Goal: Find specific page/section: Find specific page/section

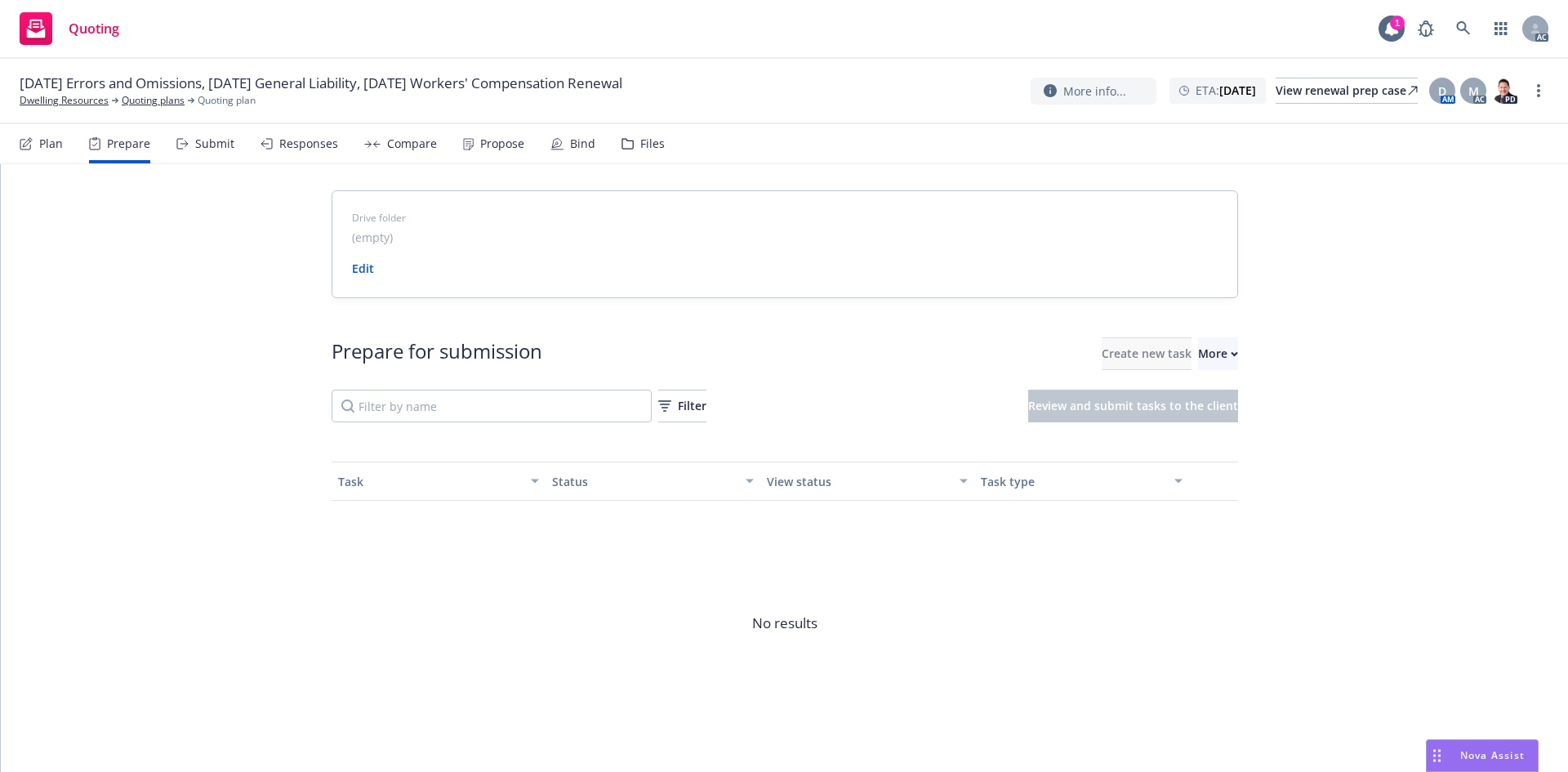
click at [60, 109] on div "11/20/25 Errors and Omissions, 11/06/25 General Liability, 11/03/25 Workers' Co…" at bounding box center [784, 91] width 1568 height 66
click at [62, 102] on link "Dwelling Resources" at bounding box center [64, 100] width 89 height 15
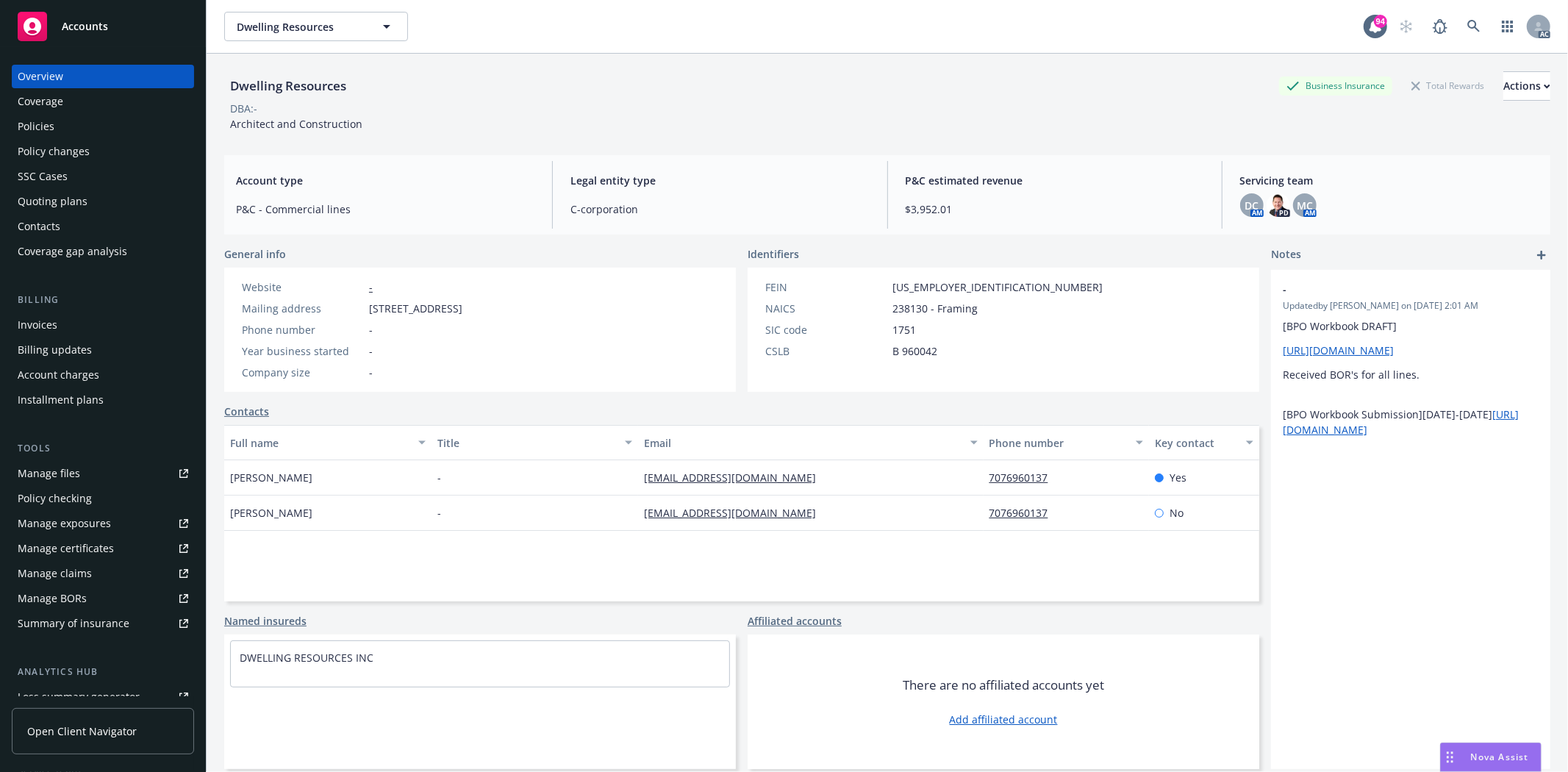
scroll to position [186, 0]
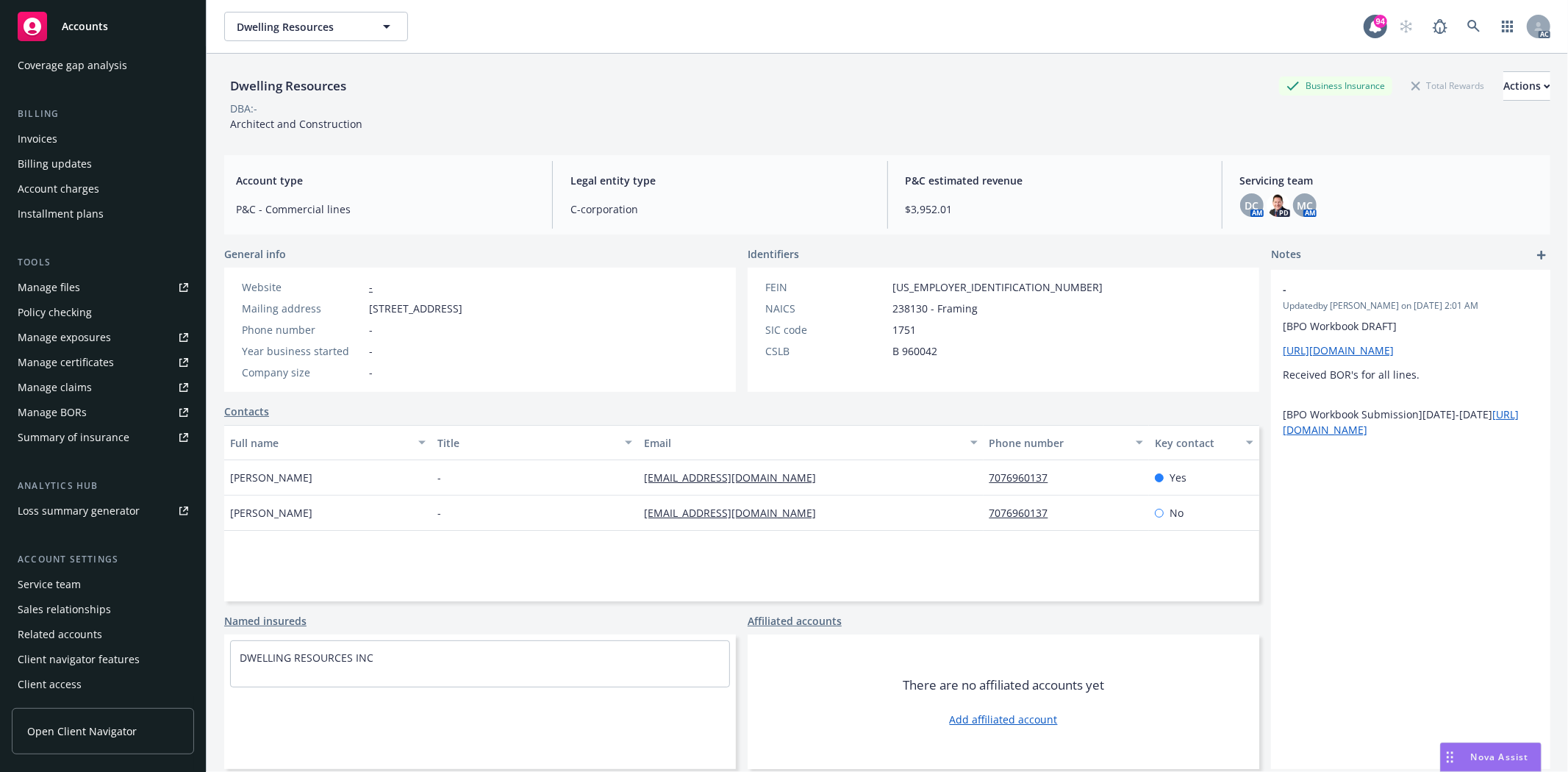
click at [55, 581] on div "Service team" at bounding box center [49, 585] width 63 height 24
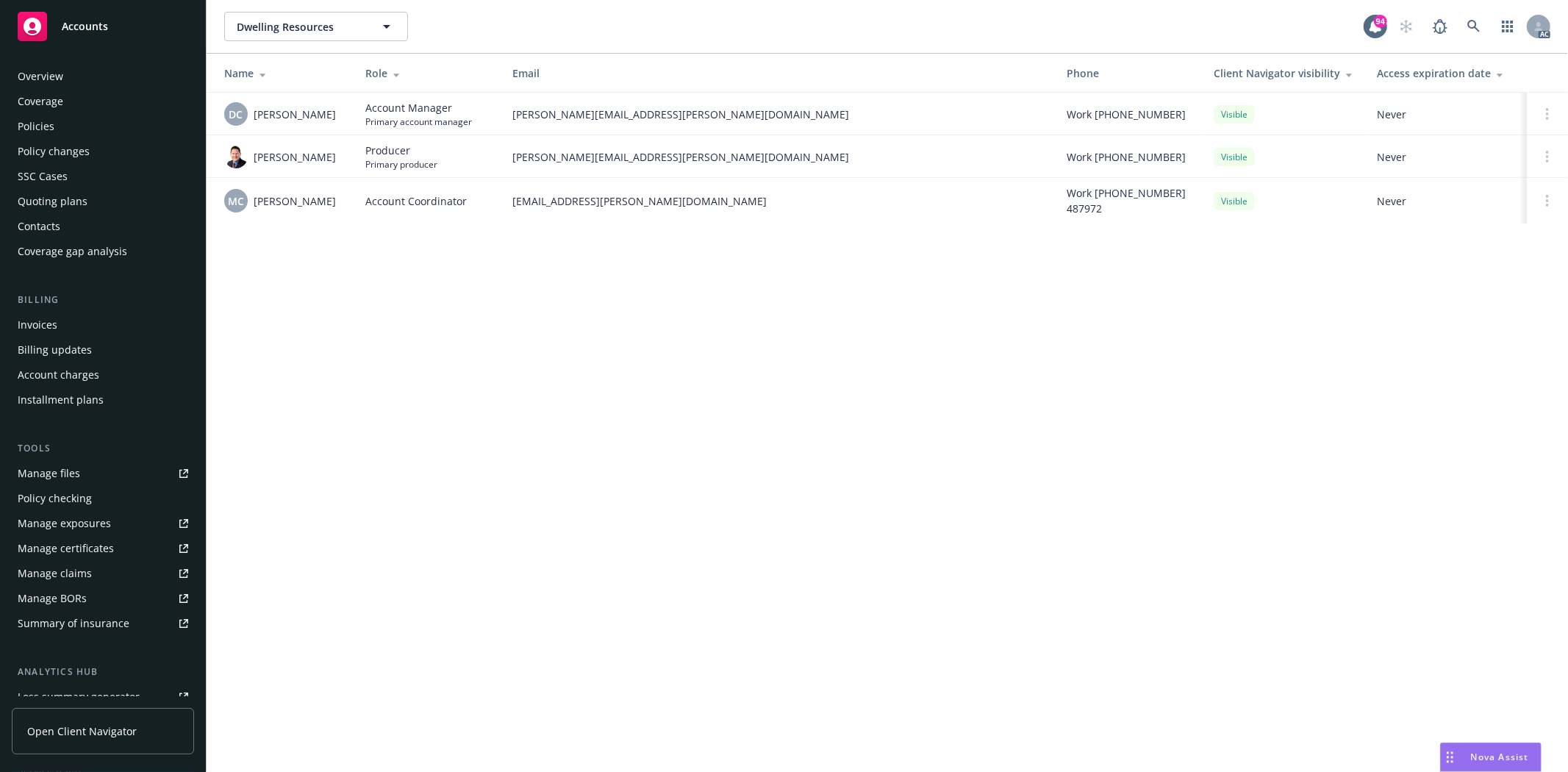
click at [65, 80] on div "Overview" at bounding box center [102, 76] width 170 height 24
